Goal: Information Seeking & Learning: Understand process/instructions

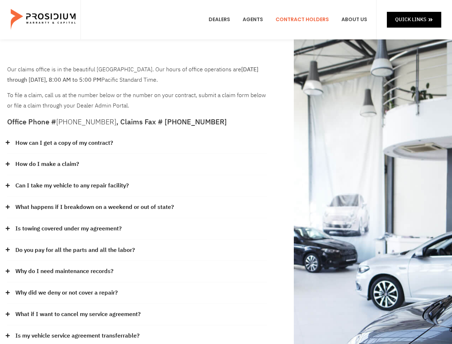
click at [226, 172] on div "How do I make a claim?" at bounding box center [137, 164] width 260 height 21
click at [137, 143] on div "How can I get a copy of my contract?" at bounding box center [137, 143] width 260 height 21
click at [64, 143] on link "How can I get a copy of my contract?" at bounding box center [64, 143] width 98 height 10
click at [137, 164] on div "How do I make a claim?" at bounding box center [137, 164] width 260 height 21
click at [47, 164] on link "How do I make a claim?" at bounding box center [47, 164] width 64 height 10
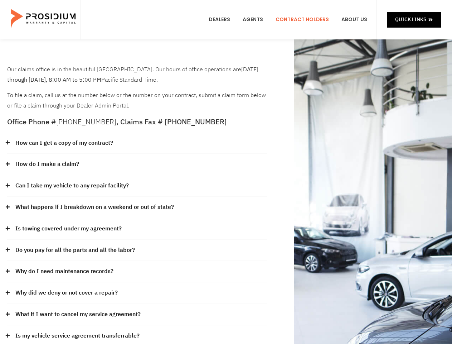
click at [137, 186] on div "Can I take my vehicle to any repair facility?" at bounding box center [137, 185] width 260 height 21
click at [72, 186] on link "Can I take my vehicle to any repair facility?" at bounding box center [72, 186] width 114 height 10
click at [137, 207] on link "What happens if I breakdown on a weekend or out of state?" at bounding box center [94, 207] width 159 height 10
click at [94, 207] on link "What happens if I breakdown on a weekend or out of state?" at bounding box center [94, 207] width 159 height 10
click at [137, 229] on div "Is towing covered under my agreement?" at bounding box center [137, 228] width 260 height 21
